Goal: Information Seeking & Learning: Learn about a topic

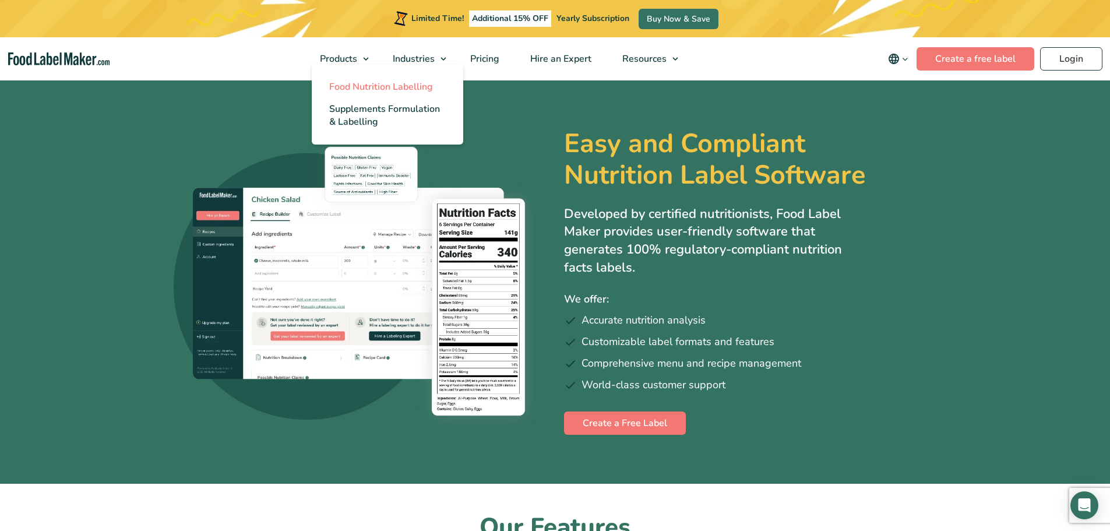
drag, startPoint x: 347, startPoint y: 86, endPoint x: 355, endPoint y: 89, distance: 9.2
click at [347, 86] on span "Food Nutrition Labelling" at bounding box center [381, 86] width 104 height 13
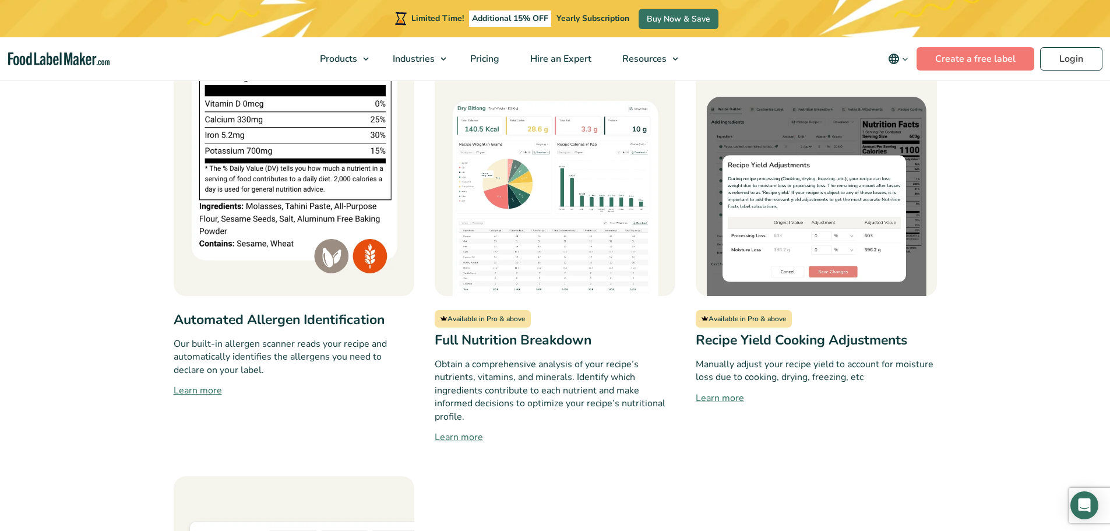
scroll to position [1017, 0]
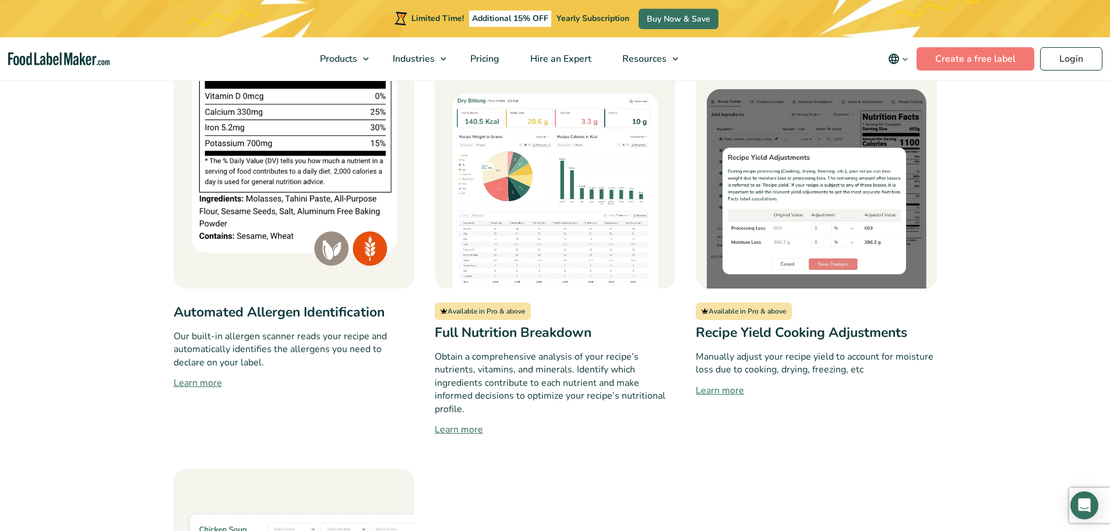
click at [462, 422] on link "Learn more" at bounding box center [555, 429] width 241 height 14
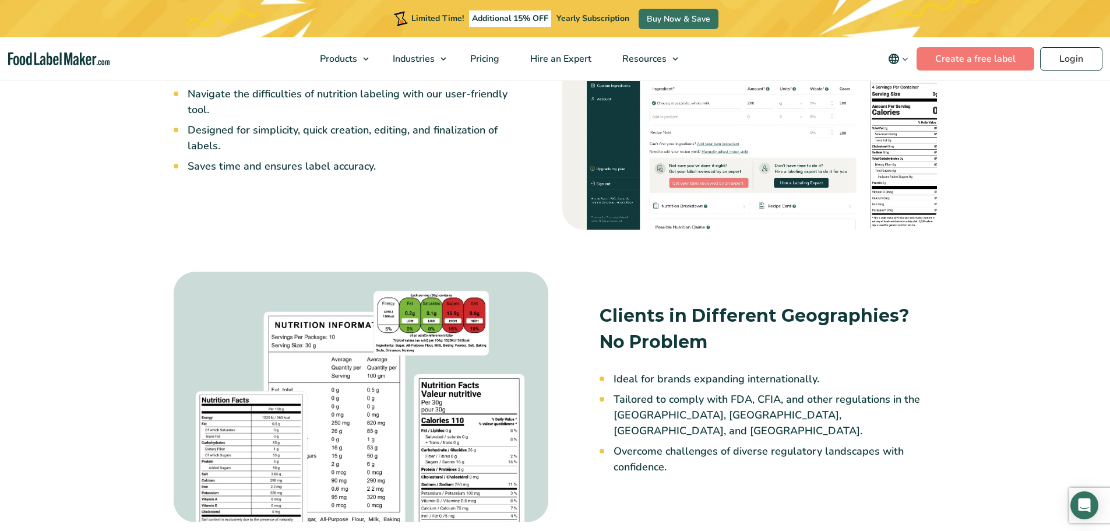
scroll to position [974, 0]
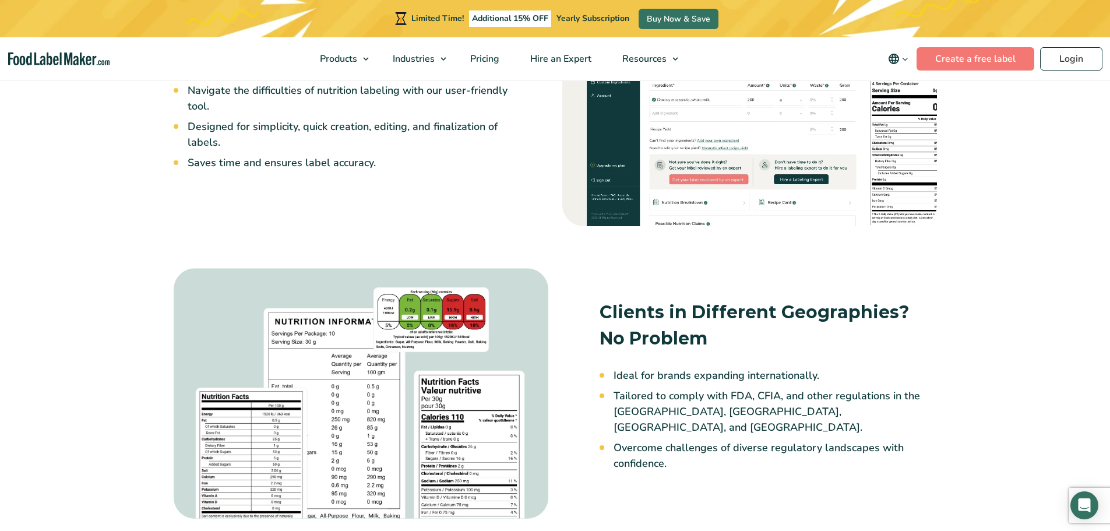
click at [727, 227] on div at bounding box center [749, 101] width 389 height 265
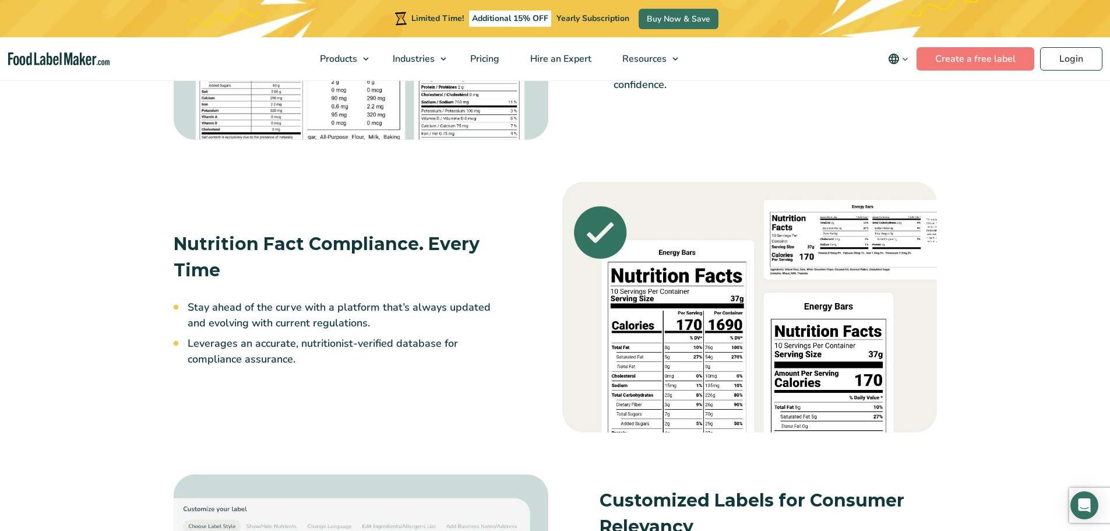
scroll to position [1366, 0]
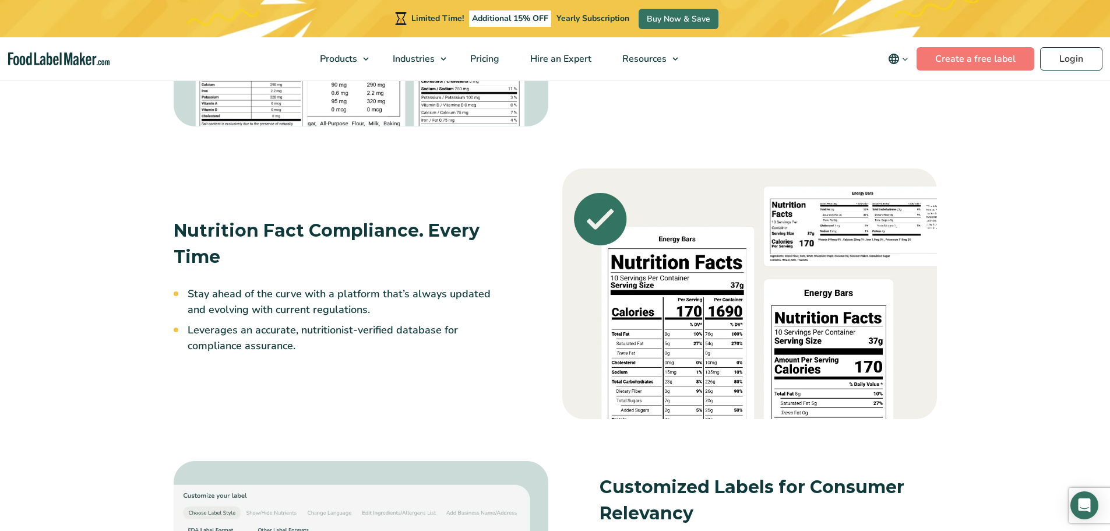
click at [422, 177] on div "Nutrition Fact Compliance. Every Time Stay ahead of the curve with a platform t…" at bounding box center [555, 293] width 777 height 265
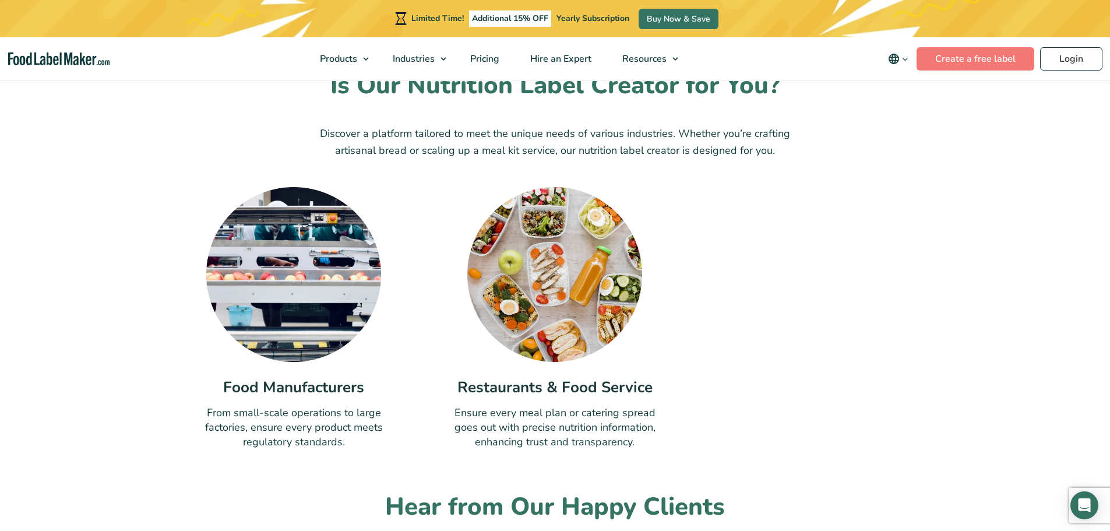
scroll to position [4377, 0]
